Goal: Obtain resource: Obtain resource

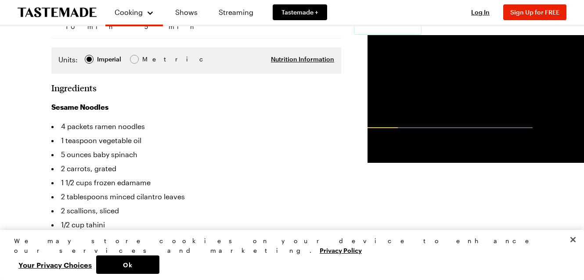
scroll to position [237, 0]
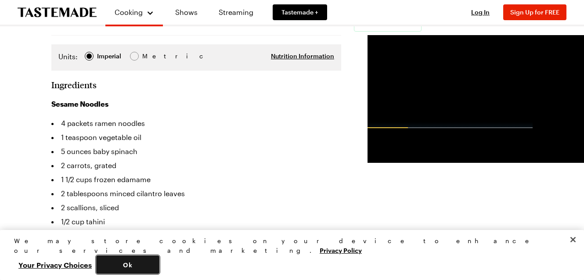
click at [159, 270] on button "Ok" at bounding box center [127, 265] width 63 height 18
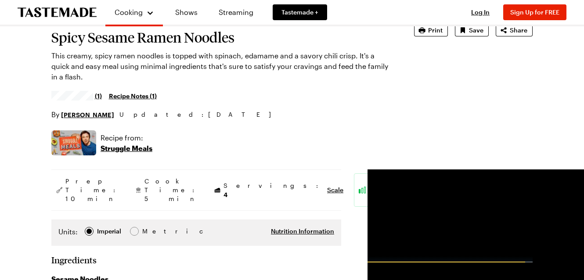
scroll to position [65, 0]
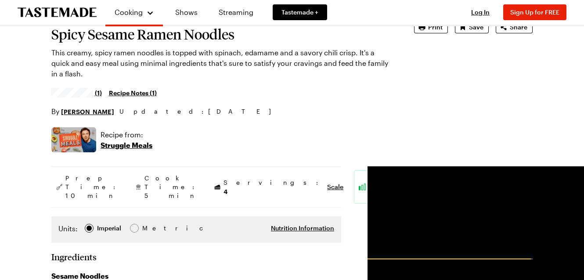
click at [137, 94] on link "Recipe Notes ( 1 )" at bounding box center [133, 93] width 48 height 10
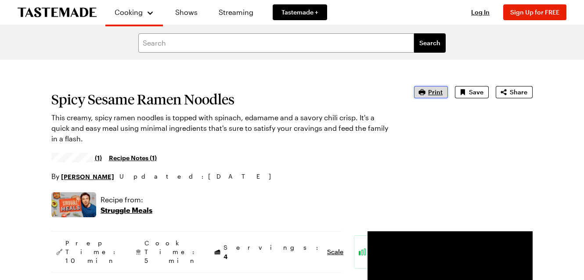
click at [430, 92] on span "Print" at bounding box center [435, 92] width 14 height 9
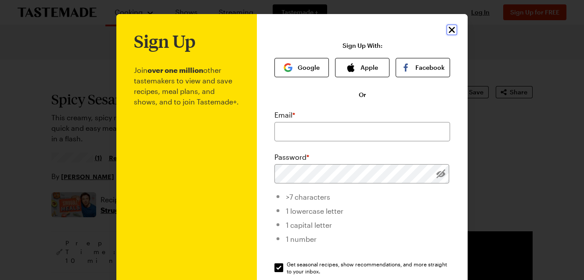
click at [453, 32] on icon "Close" at bounding box center [452, 30] width 6 height 6
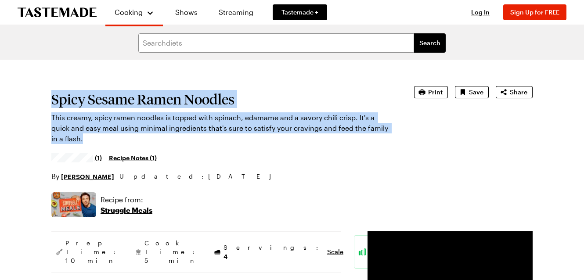
drag, startPoint x: 51, startPoint y: 101, endPoint x: 178, endPoint y: 140, distance: 132.6
click at [178, 140] on section "Spicy Sesame Ramen Noodles This creamy, spicy ramen noodles is topped with spin…" at bounding box center [220, 134] width 338 height 96
click at [94, 107] on h1 "Spicy Sesame Ramen Noodles" at bounding box center [220, 99] width 338 height 16
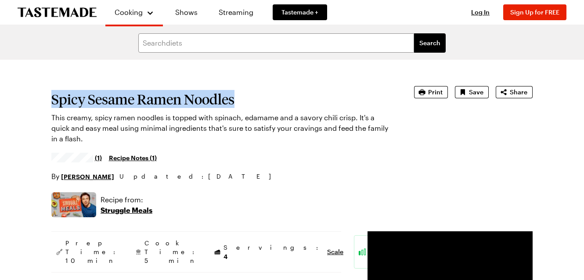
drag, startPoint x: 51, startPoint y: 99, endPoint x: 240, endPoint y: 94, distance: 188.4
click at [240, 95] on h1 "Spicy Sesame Ramen Noodles" at bounding box center [220, 99] width 338 height 16
copy h1 "Spicy Sesame Ramen Noodles"
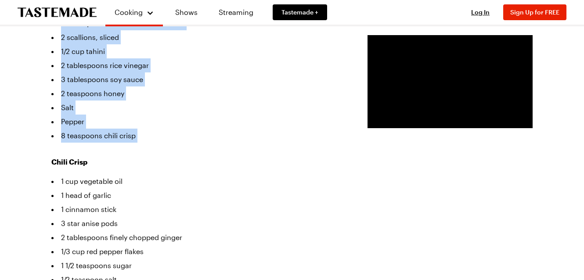
scroll to position [408, 0]
drag, startPoint x: 52, startPoint y: 59, endPoint x: 181, endPoint y: 135, distance: 149.6
click at [181, 135] on section "Ingredients Sesame Noodles 4 packets ramen noodles 1 teaspoon vegetable oil 5 o…" at bounding box center [196, 133] width 290 height 451
copy section "Ingredients Sesame Noodles 4 packets ramen noodles 1 teaspoon vegetable oil 5 o…"
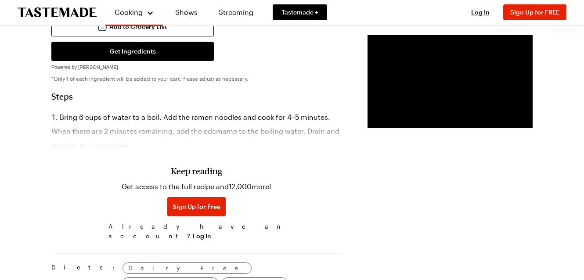
scroll to position [685, 0]
click at [189, 140] on div "Keep reading Get access to the full recipe and 12,000 more! Sign Up for Free Al…" at bounding box center [196, 183] width 290 height 122
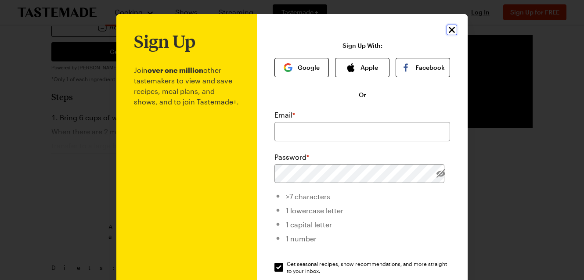
click at [452, 32] on icon "Close" at bounding box center [451, 30] width 11 height 11
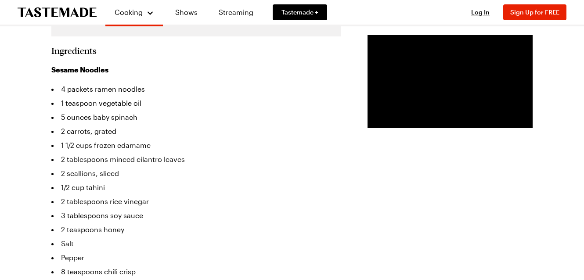
scroll to position [0, 0]
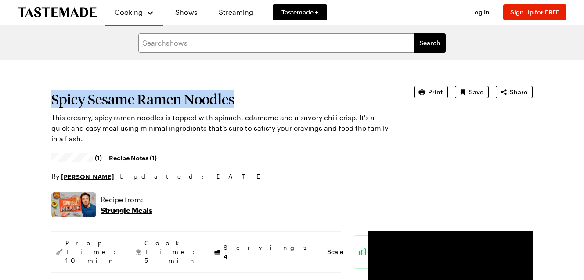
drag, startPoint x: 52, startPoint y: 101, endPoint x: 292, endPoint y: 97, distance: 239.3
click at [292, 97] on h1 "Spicy Sesame Ramen Noodles" at bounding box center [220, 99] width 338 height 16
copy h1 "Spicy Sesame Ramen Noodles"
click at [440, 95] on span "Print" at bounding box center [435, 92] width 14 height 9
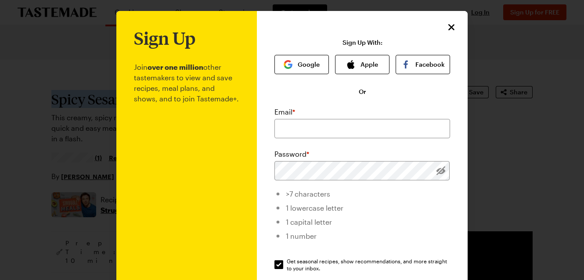
scroll to position [130, 0]
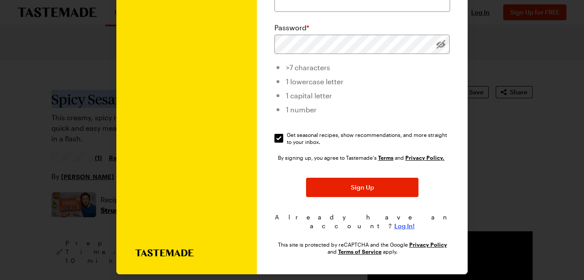
click at [404, 222] on span "Log In!" at bounding box center [404, 226] width 20 height 9
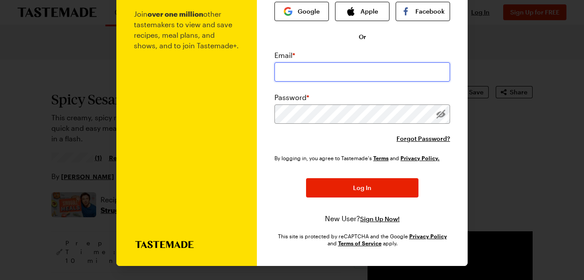
click at [318, 73] on input "email" at bounding box center [362, 71] width 176 height 19
type input "lkatz33@gmail.com"
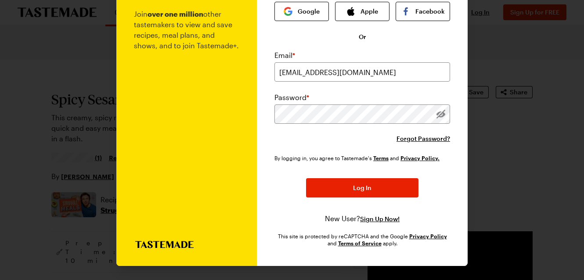
click at [284, 170] on div "By logging in, you agree to Tastemade's Terms and Privacy Policy. Log In New Us…" at bounding box center [362, 189] width 176 height 70
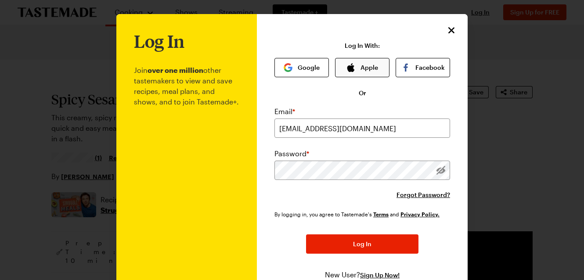
click at [364, 73] on button "Apple" at bounding box center [362, 67] width 54 height 19
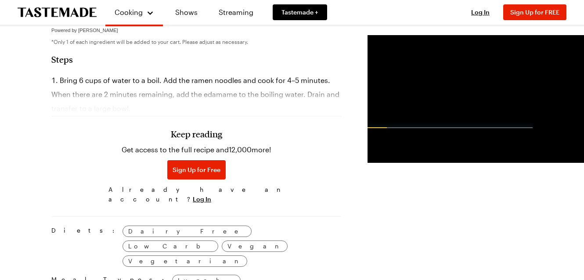
scroll to position [724, 0]
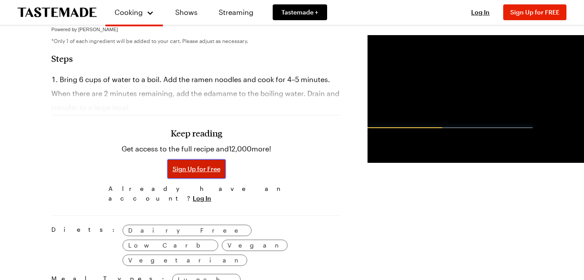
click at [173, 173] on span "Sign Up for Free" at bounding box center [197, 169] width 48 height 9
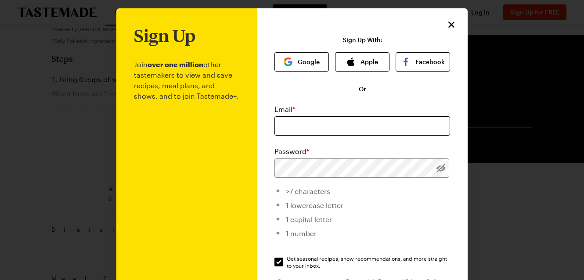
scroll to position [7, 0]
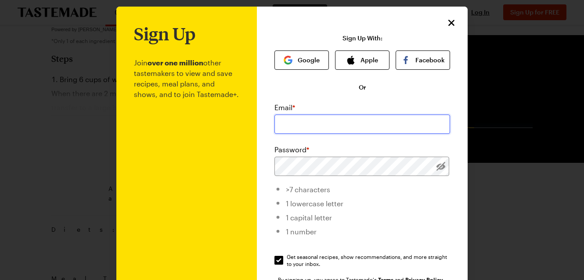
click at [340, 118] on input "email" at bounding box center [362, 124] width 176 height 19
type input "lkatz33@gmail.com"
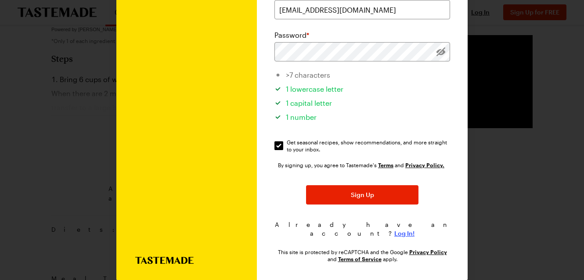
click at [397, 229] on span "Log In!" at bounding box center [404, 233] width 20 height 9
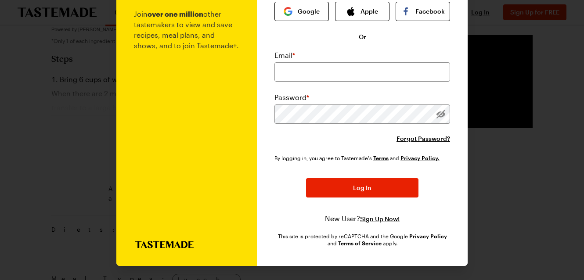
scroll to position [57, 0]
click at [309, 72] on input "email" at bounding box center [362, 71] width 176 height 19
type input "lkatz33@gmail.com"
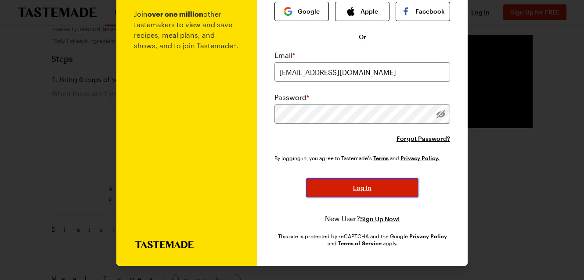
click at [342, 185] on button "Log In" at bounding box center [362, 187] width 112 height 19
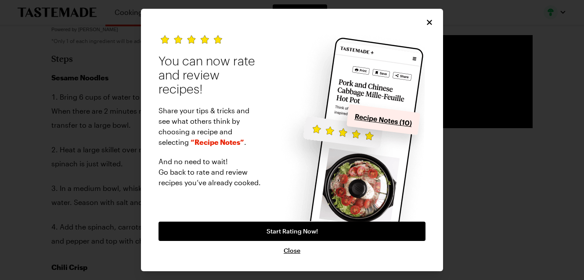
type textarea "x"
click at [430, 22] on icon "Close" at bounding box center [429, 21] width 5 height 5
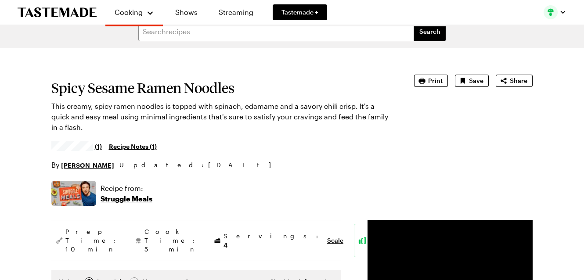
scroll to position [11, 0]
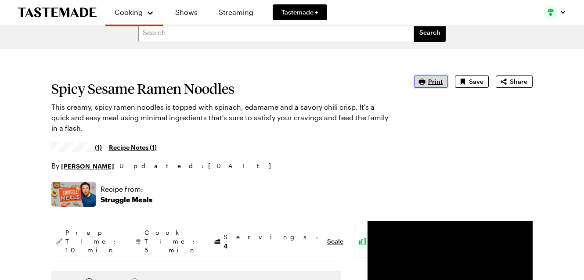
click at [438, 79] on span "Print" at bounding box center [435, 81] width 14 height 9
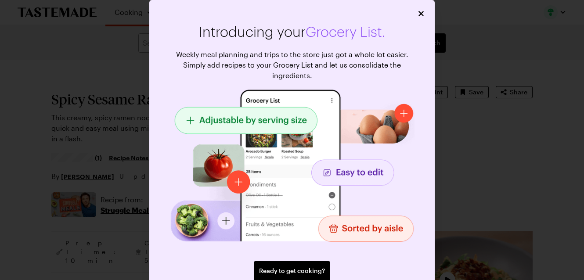
type textarea "x"
click at [422, 13] on icon "Close" at bounding box center [421, 13] width 9 height 9
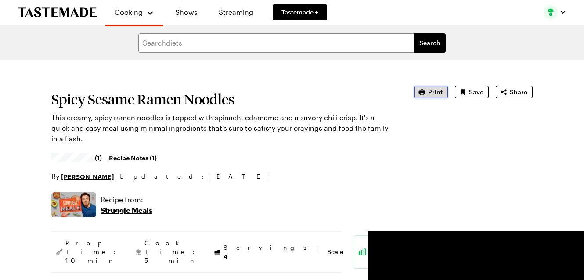
click at [436, 93] on span "Print" at bounding box center [435, 92] width 14 height 9
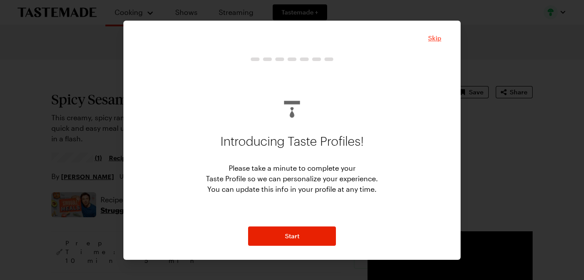
click at [431, 41] on span "Skip" at bounding box center [434, 38] width 13 height 9
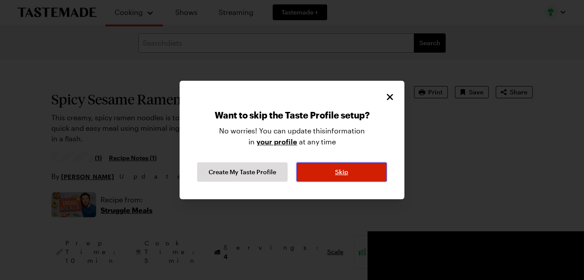
click at [363, 175] on button "Skip" at bounding box center [341, 171] width 90 height 19
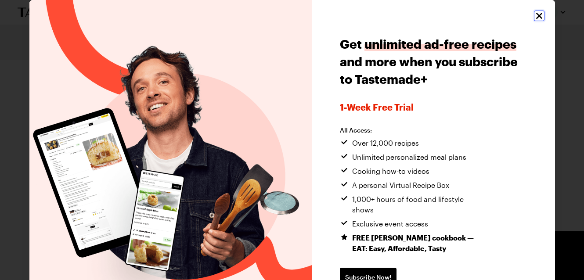
click at [538, 17] on icon "Close" at bounding box center [539, 16] width 6 height 6
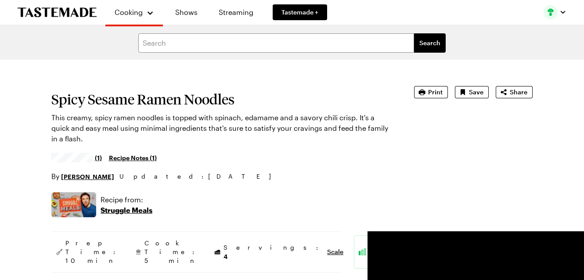
type textarea "x"
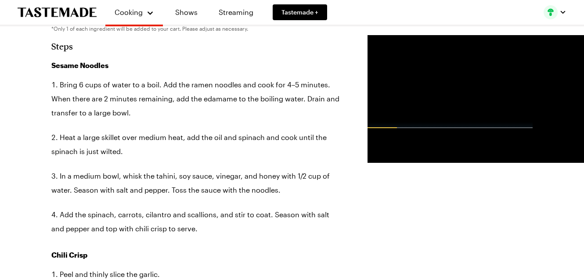
scroll to position [735, 0]
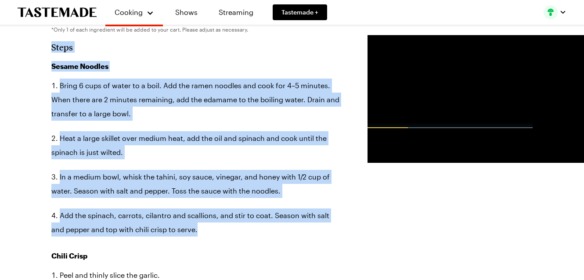
drag, startPoint x: 51, startPoint y: 38, endPoint x: 269, endPoint y: 239, distance: 297.0
click at [269, 239] on section "Steps Sesame Noodles Bring 6 cups of water to a boil. Add the ramen noodles and…" at bounding box center [196, 276] width 290 height 469
copy section "Steps Sesame Noodles Bring 6 cups of water to a boil. Add the ramen noodles and…"
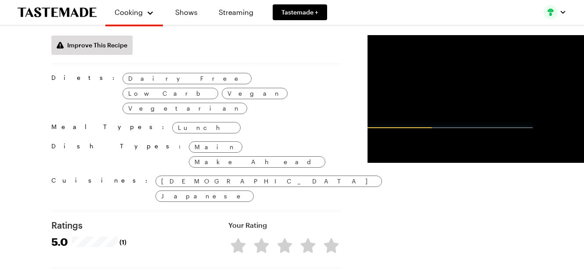
scroll to position [1191, 0]
